Goal: Transaction & Acquisition: Purchase product/service

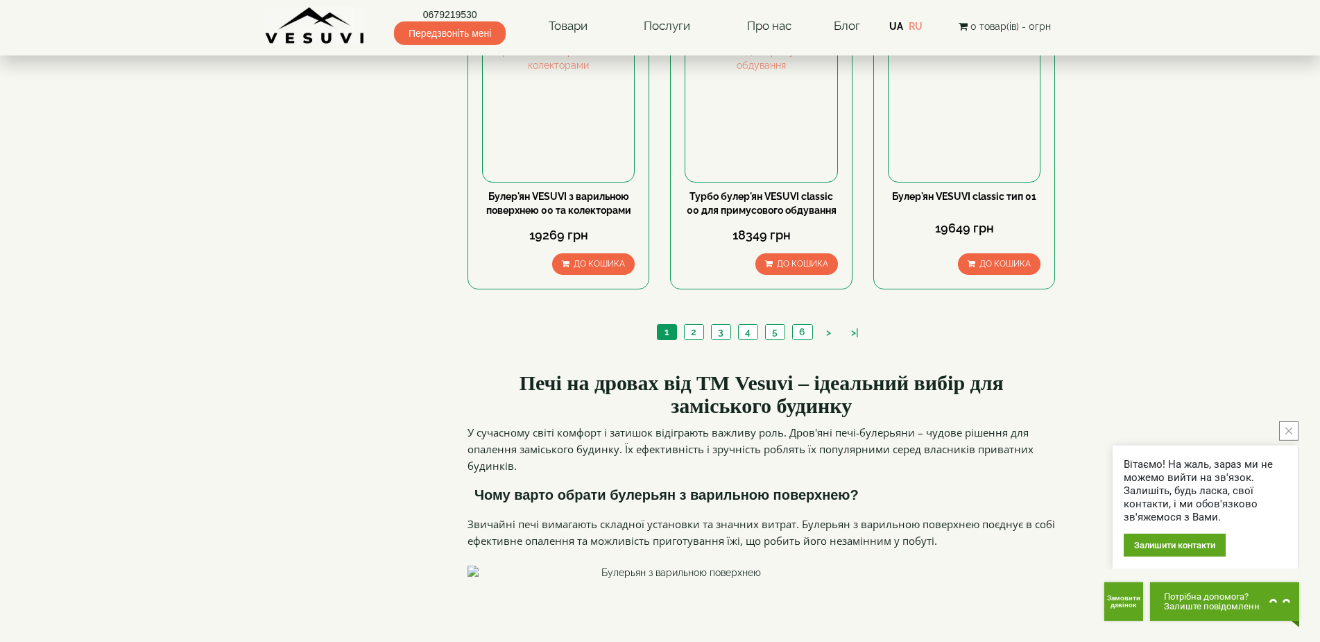
scroll to position [1634, 0]
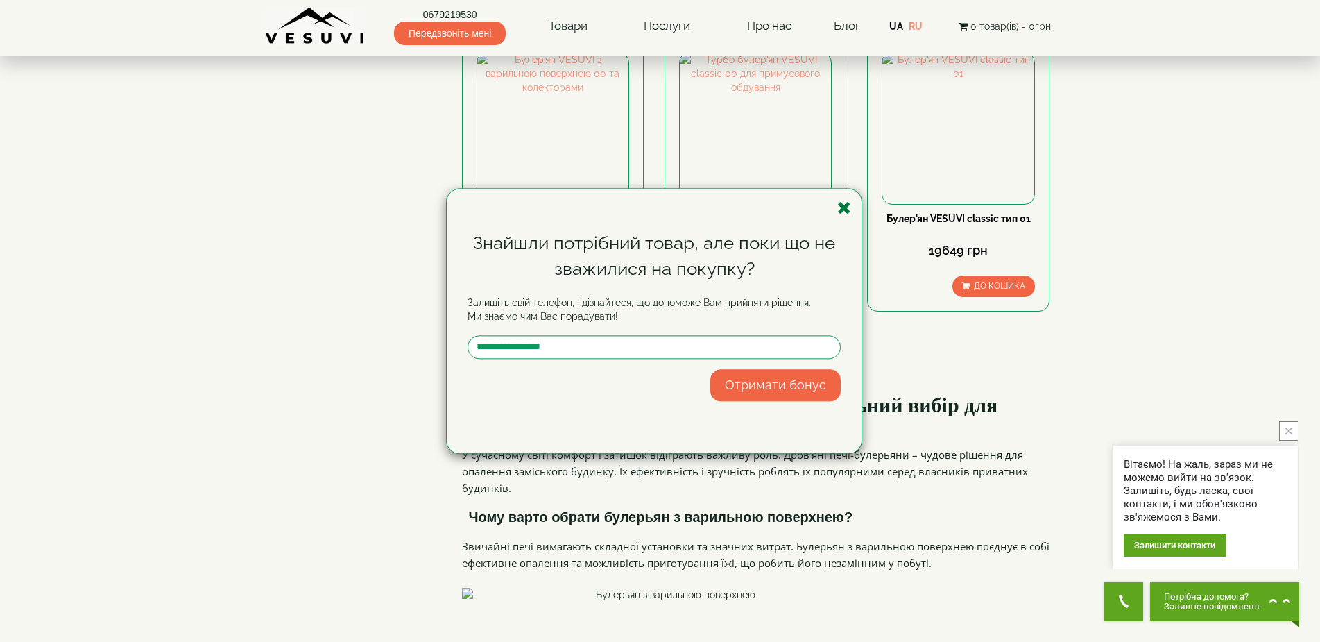
click at [841, 210] on icon "button" at bounding box center [844, 207] width 14 height 17
click at [841, 210] on div "Турбо булер'ян VESUVI classic 00 для примусового обдування 18349 грн До кошика …" at bounding box center [755, 185] width 203 height 296
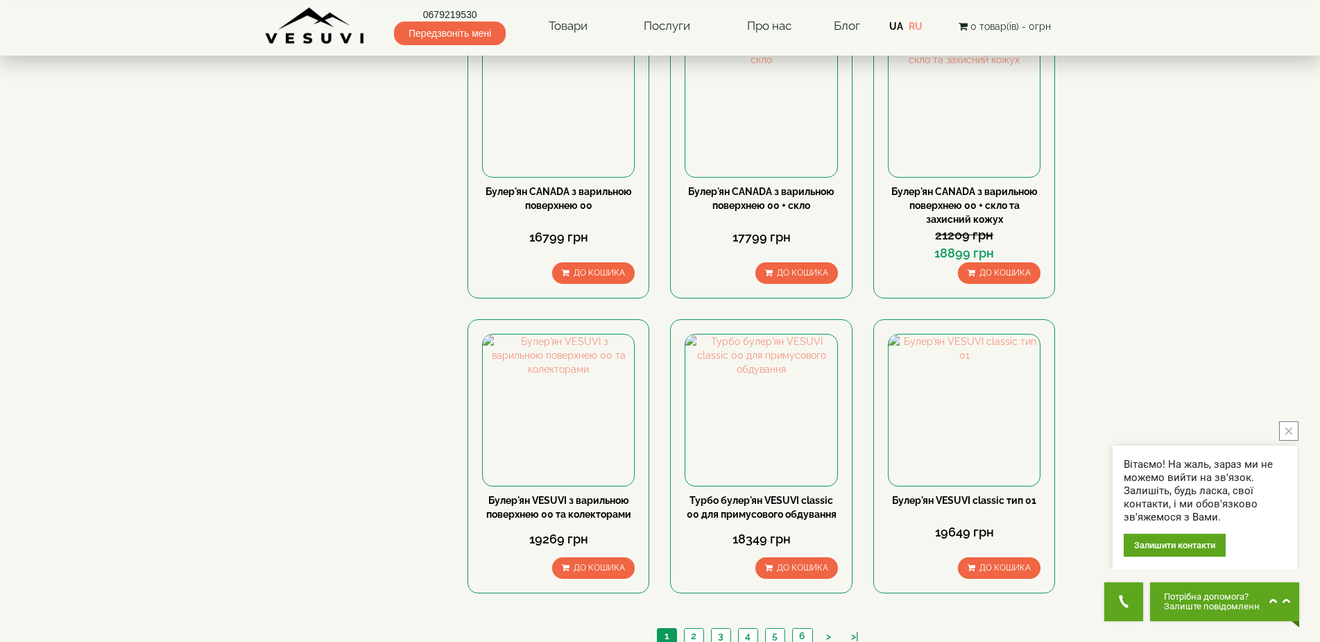
scroll to position [1351, 0]
click at [697, 630] on link "2" at bounding box center [693, 637] width 19 height 15
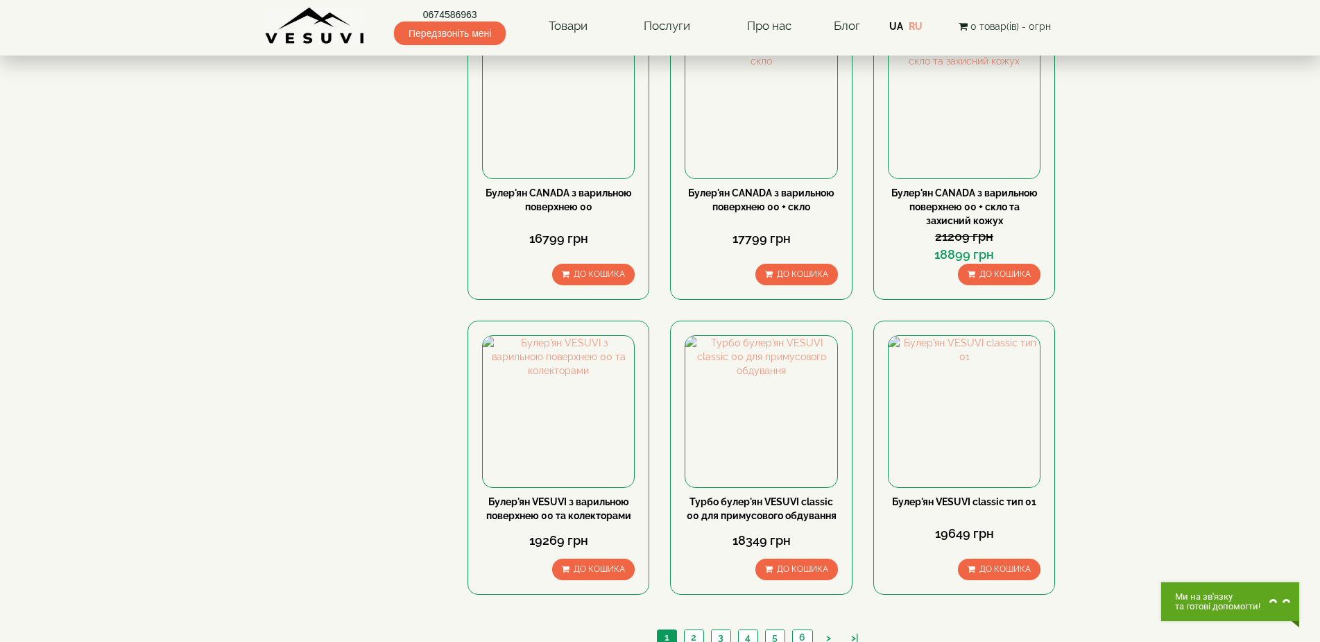
scroll to position [1351, 0]
